Goal: Find specific page/section: Find specific page/section

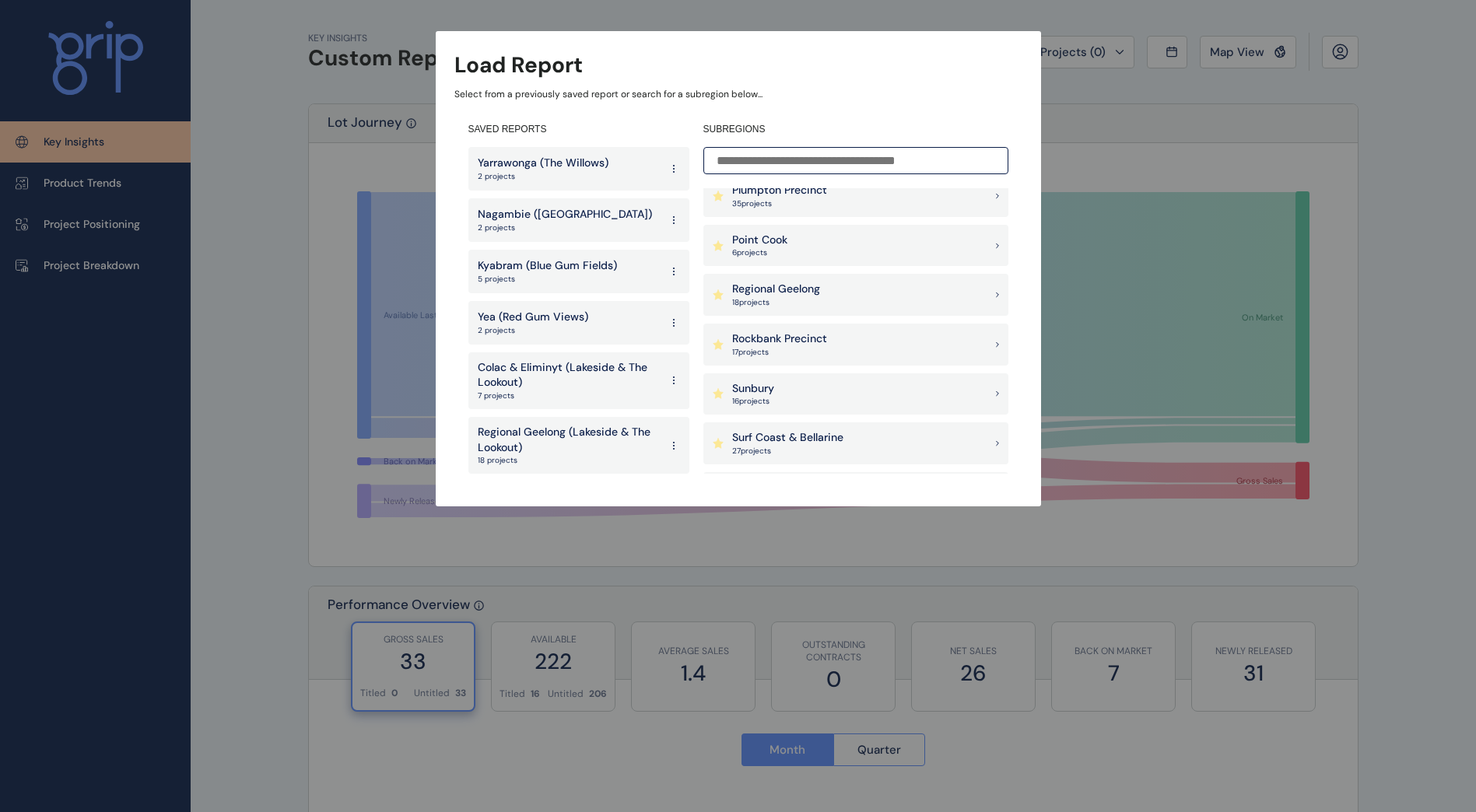
scroll to position [1322, 0]
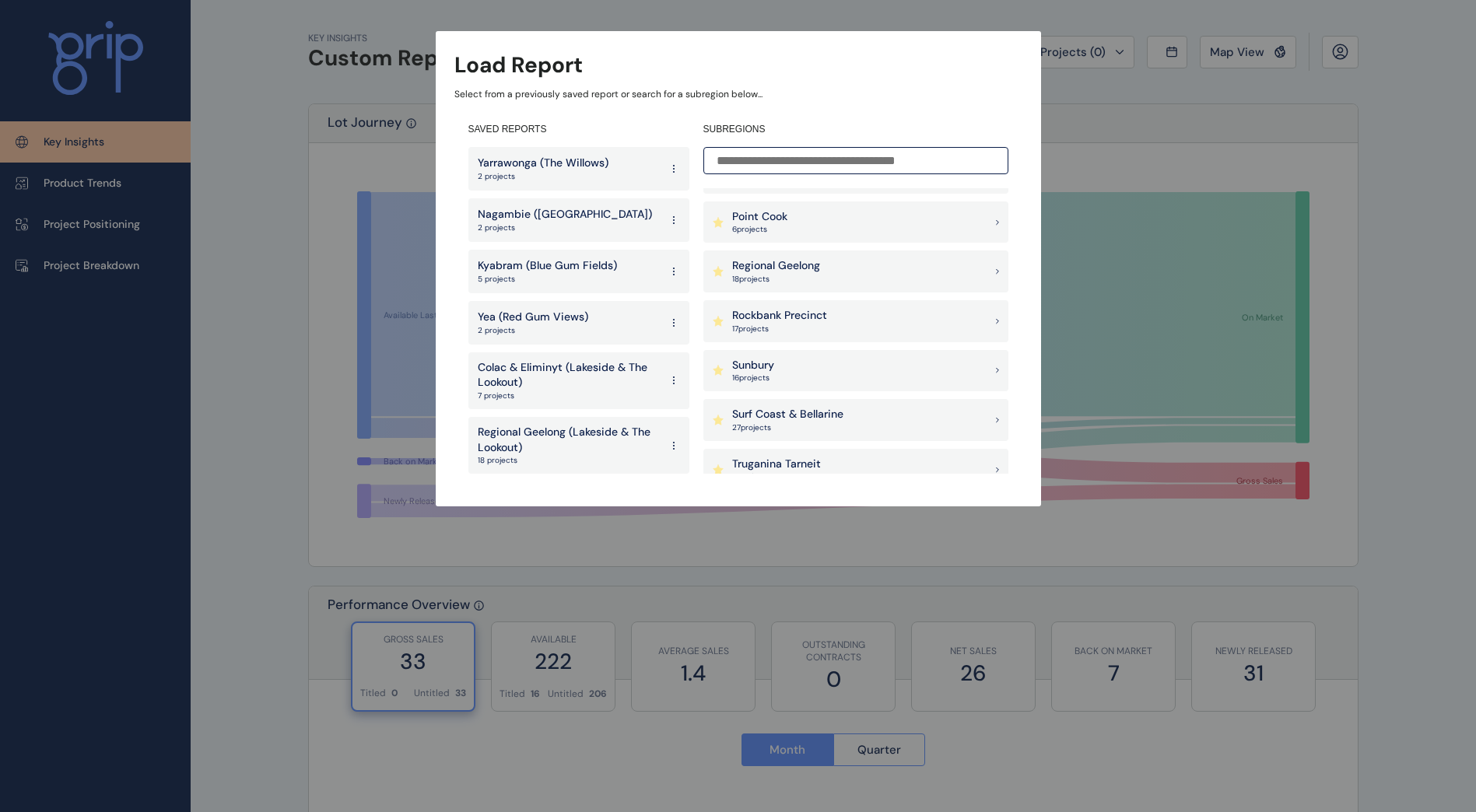
click at [838, 276] on div "Regional Geelong 18 project s" at bounding box center [856, 271] width 305 height 42
